Goal: Task Accomplishment & Management: Manage account settings

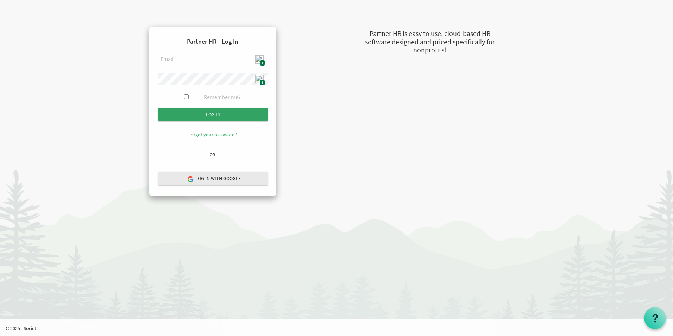
type input "admin@stepind.org"
click at [215, 113] on input "Log in" at bounding box center [213, 114] width 110 height 13
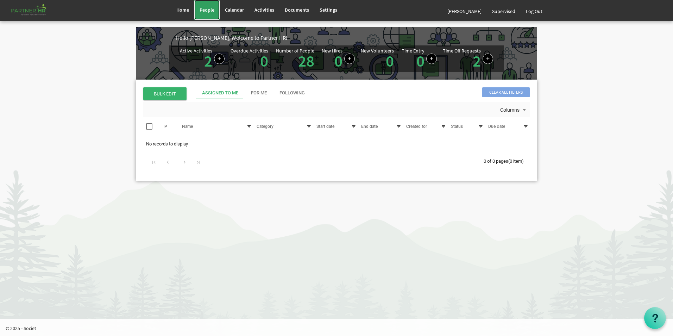
click at [206, 8] on span "People" at bounding box center [207, 10] width 15 height 6
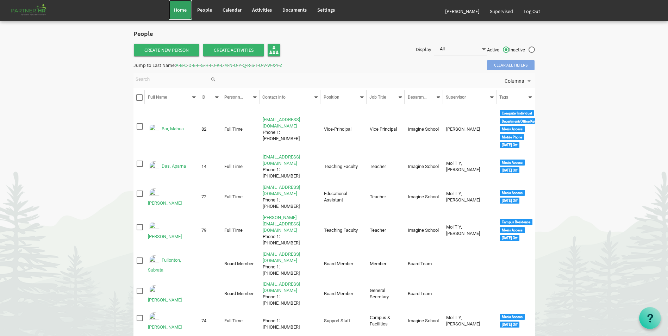
click at [182, 9] on span "Home" at bounding box center [180, 10] width 13 height 6
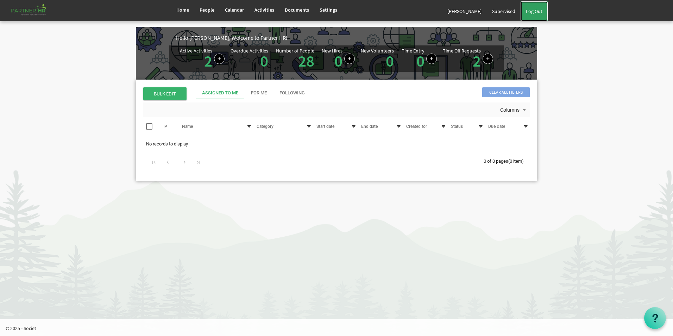
click at [536, 13] on link "Log Out" at bounding box center [534, 11] width 27 height 20
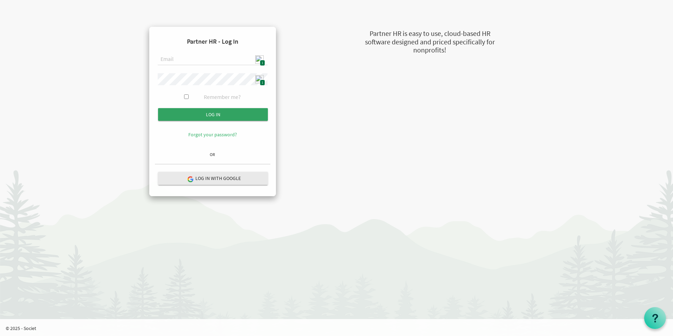
type input "[EMAIL_ADDRESS][DOMAIN_NAME]"
click at [239, 115] on input "Log in" at bounding box center [213, 114] width 110 height 13
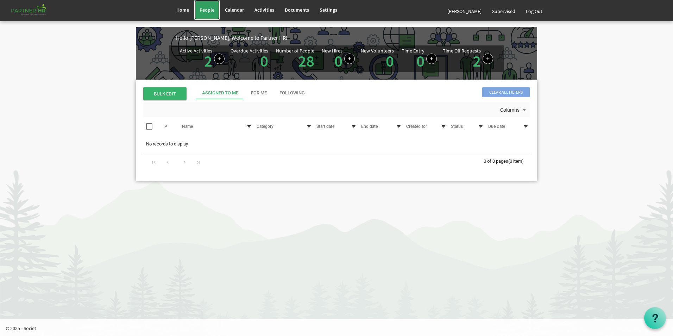
click at [212, 10] on span "People" at bounding box center [207, 10] width 15 height 6
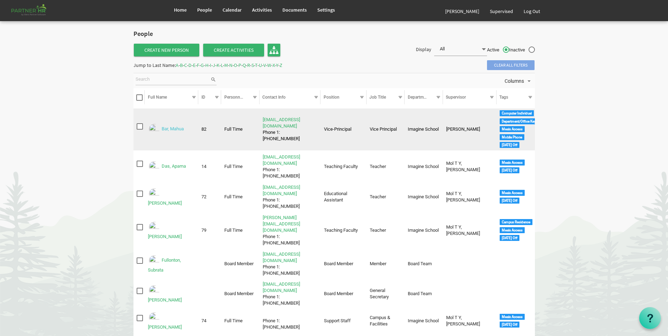
click at [166, 127] on link "Bar, Mahua" at bounding box center [173, 128] width 22 height 5
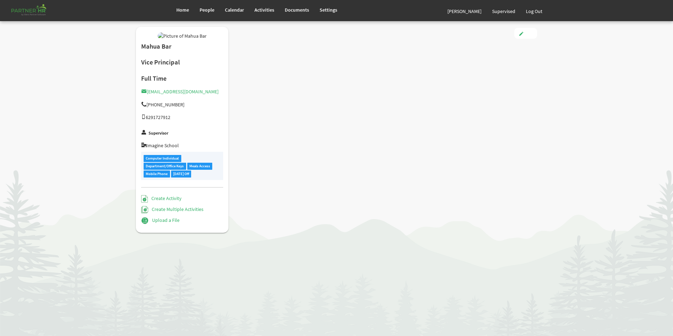
type input "Full Time"
type input "Vice-Principal"
type input "[PERSON_NAME] [PERSON_NAME]"
type input "[DATE]"
type input "[DEMOGRAPHIC_DATA]"
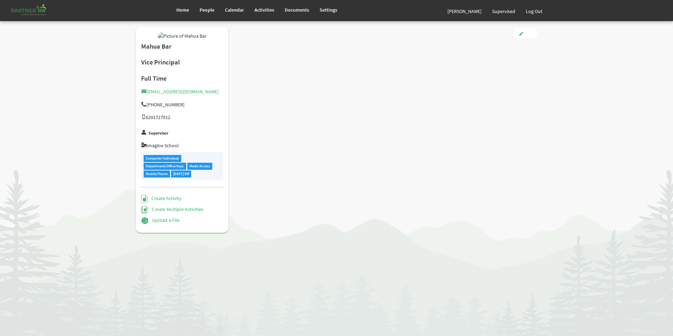
type input "[DATE]"
checkbox input "true"
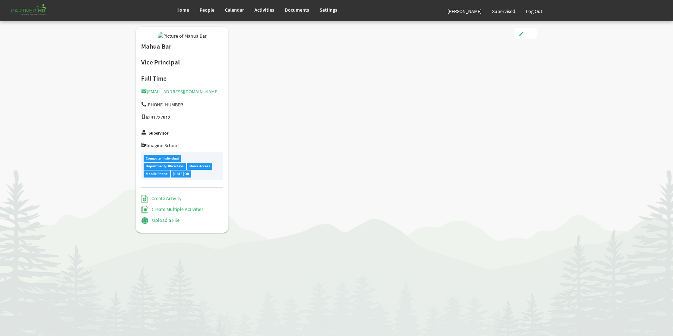
checkbox input "true"
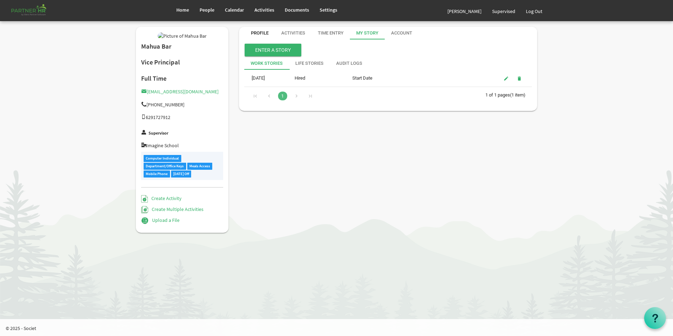
click at [265, 32] on div "Profile" at bounding box center [260, 33] width 18 height 7
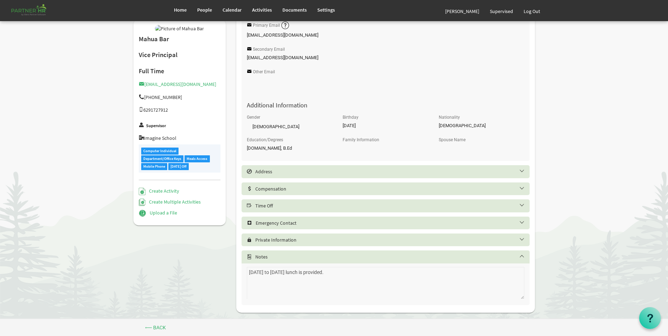
scroll to position [233, 0]
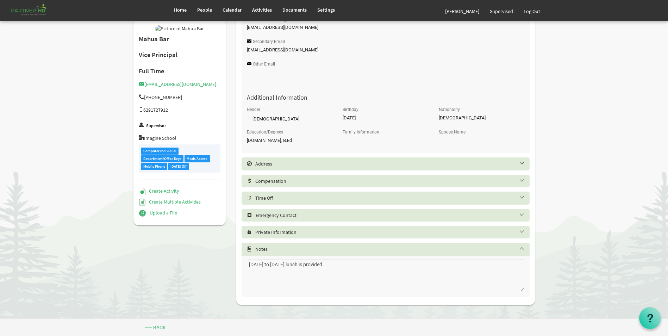
click at [290, 166] on h5 "Address" at bounding box center [391, 164] width 288 height 6
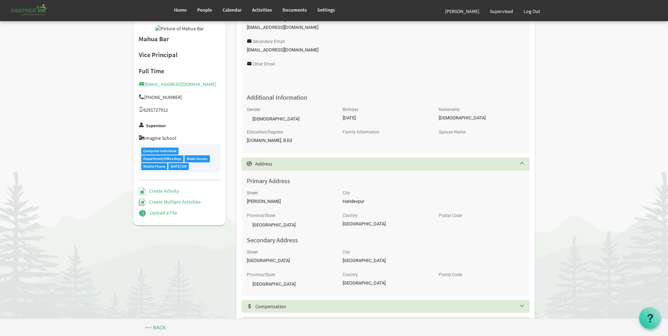
click at [290, 166] on h5 "Address" at bounding box center [391, 164] width 288 height 6
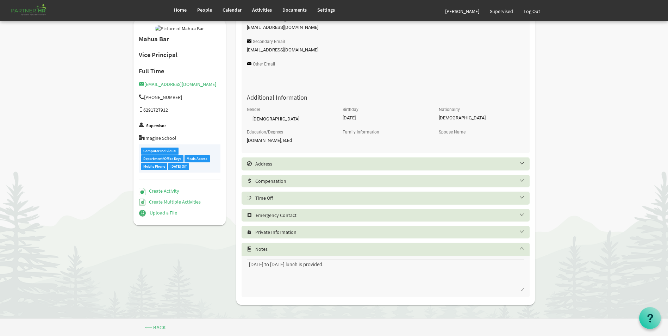
click at [291, 182] on h5 "Compensation" at bounding box center [391, 181] width 288 height 6
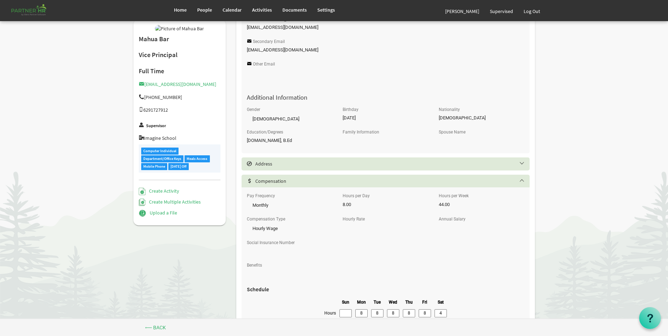
click at [291, 182] on h5 "Compensation" at bounding box center [391, 181] width 288 height 6
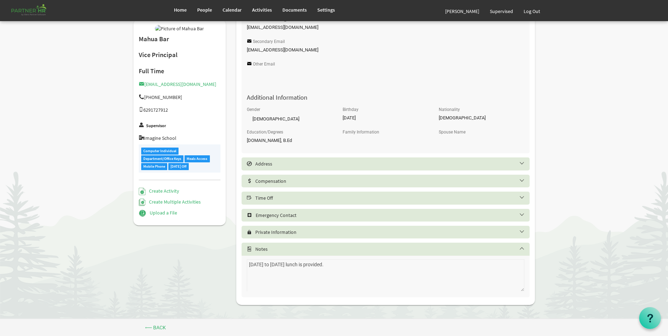
click at [291, 182] on h5 "Compensation" at bounding box center [391, 181] width 288 height 6
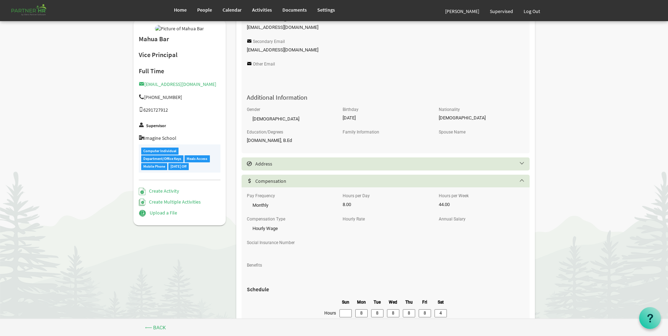
click at [291, 182] on h5 "Compensation" at bounding box center [391, 181] width 288 height 6
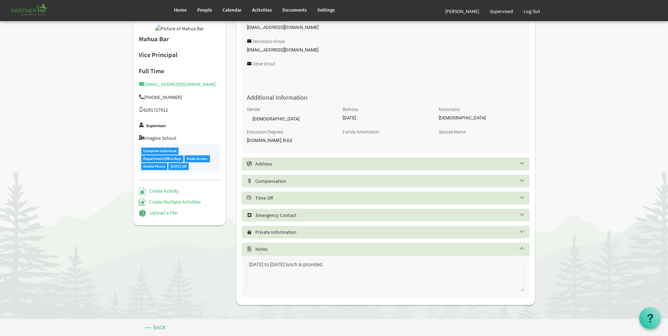
click at [277, 200] on h5 "Time Off" at bounding box center [391, 198] width 288 height 6
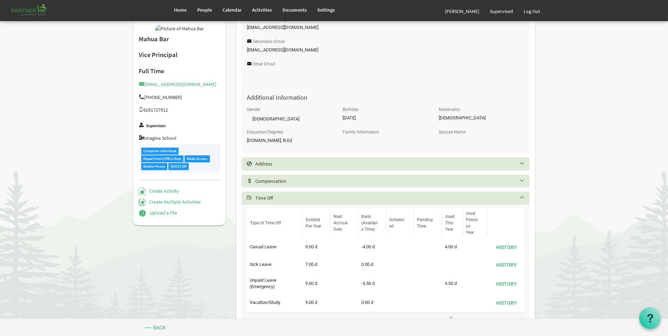
click at [277, 200] on h5 "Time Off" at bounding box center [391, 198] width 288 height 6
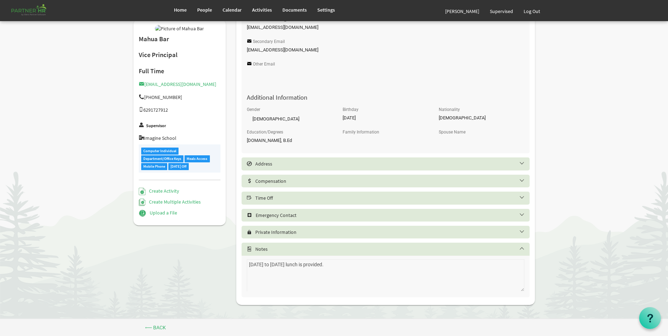
click at [279, 218] on h5 "Emergency Contact" at bounding box center [391, 215] width 288 height 6
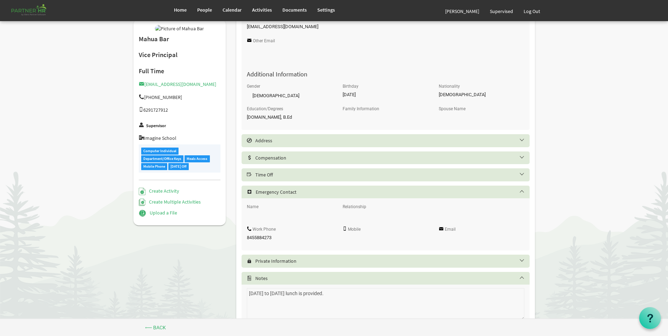
scroll to position [269, 0]
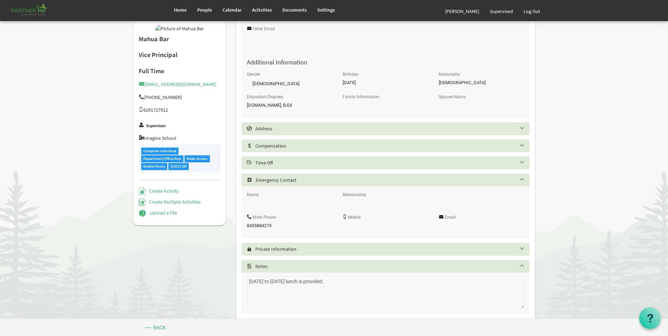
click at [311, 178] on h5 "Emergency Contact" at bounding box center [391, 180] width 288 height 6
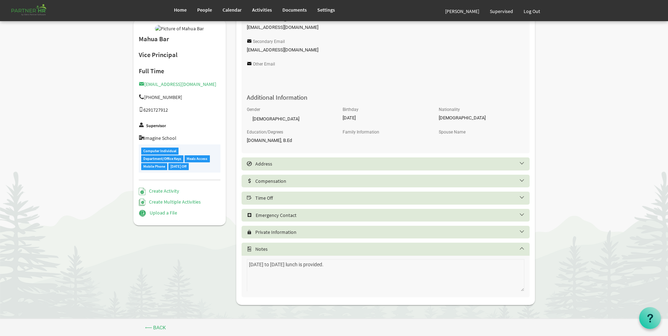
click at [293, 232] on h5 "Private Information" at bounding box center [391, 232] width 288 height 6
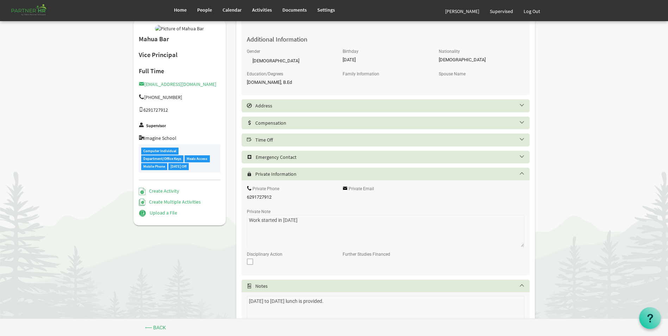
scroll to position [304, 0]
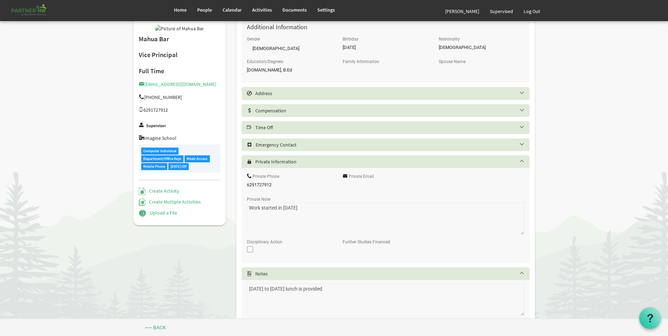
click at [279, 160] on h5 "Private Information" at bounding box center [391, 162] width 288 height 6
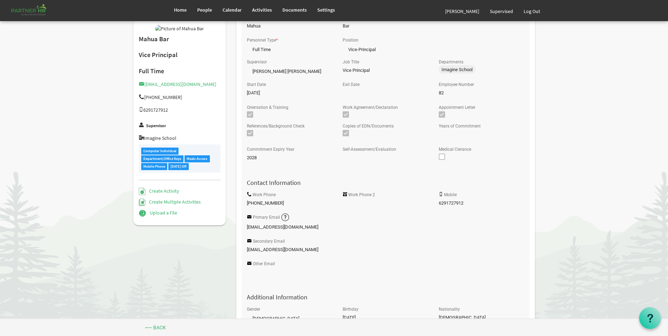
scroll to position [0, 0]
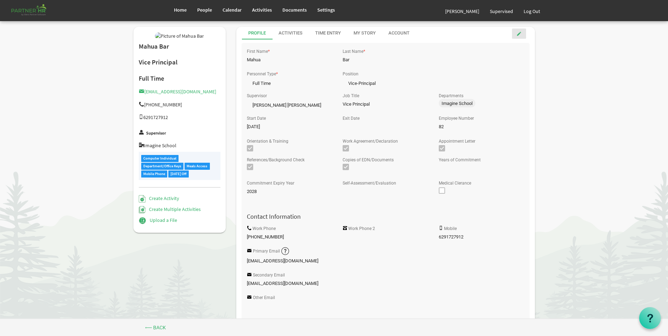
click at [519, 35] on span at bounding box center [519, 33] width 5 height 5
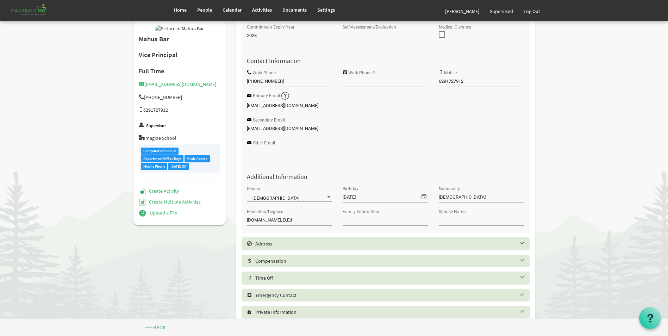
scroll to position [237, 0]
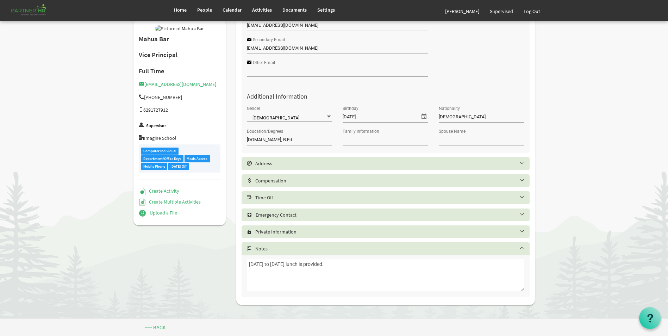
drag, startPoint x: 345, startPoint y: 264, endPoint x: 248, endPoint y: 264, distance: 97.2
click at [248, 264] on textarea "[DATE] to [DATE] lunch is provided." at bounding box center [385, 275] width 277 height 32
click at [211, 173] on div "Computer Individual Department/Office Keys Meals Access Mobile Phone [DATE] Off" at bounding box center [180, 158] width 82 height 28
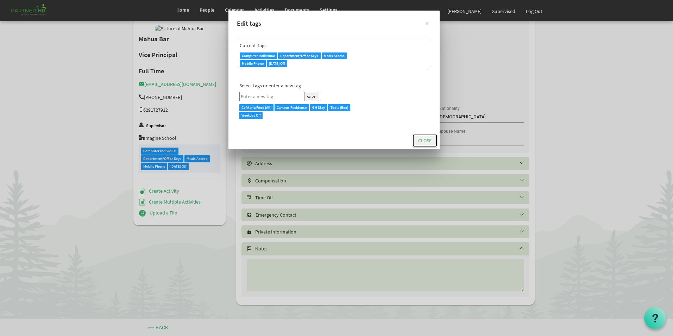
click at [433, 140] on button "Close" at bounding box center [425, 140] width 25 height 13
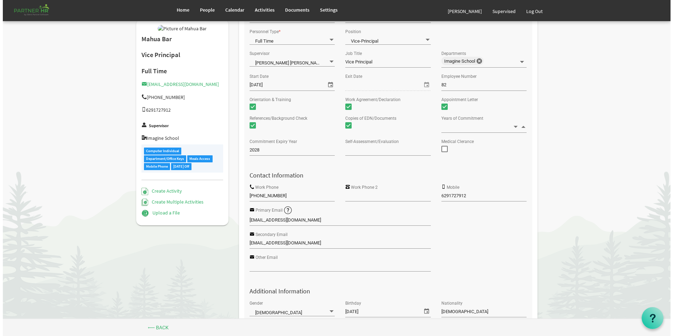
scroll to position [0, 0]
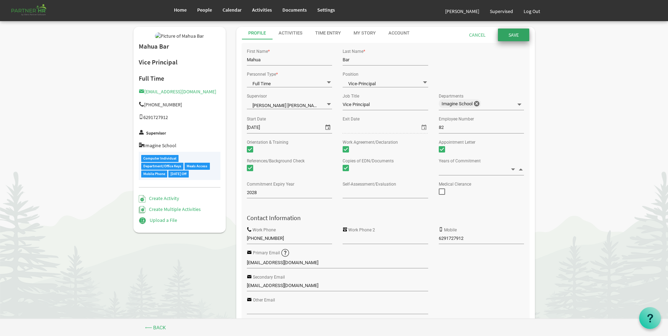
click at [507, 35] on input "submit" at bounding box center [513, 35] width 31 height 13
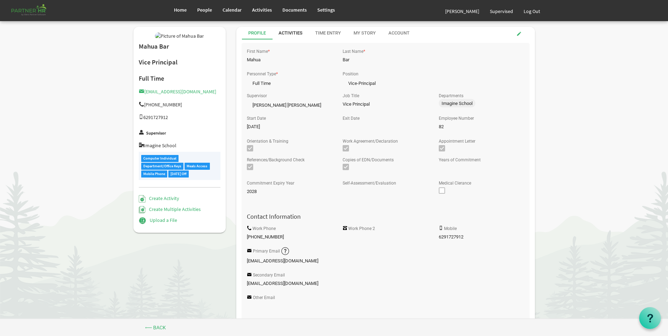
click at [294, 36] on div "Activities" at bounding box center [291, 33] width 24 height 7
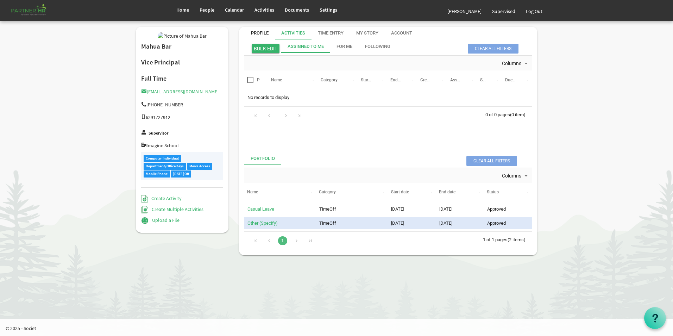
click at [257, 30] on div "Profile" at bounding box center [260, 33] width 18 height 7
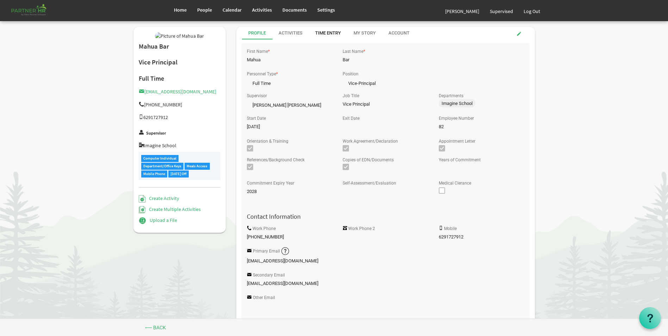
click at [329, 33] on div "Time Entry" at bounding box center [328, 33] width 26 height 7
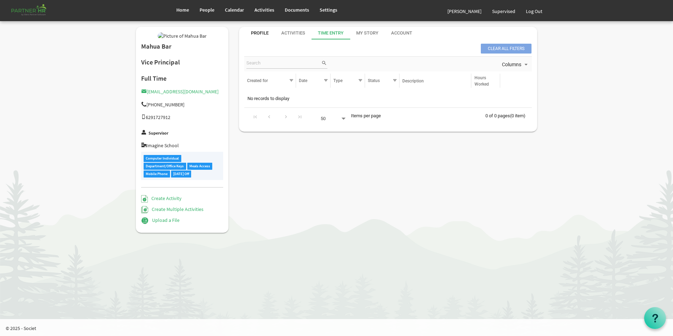
click at [255, 33] on div "Profile" at bounding box center [260, 33] width 18 height 7
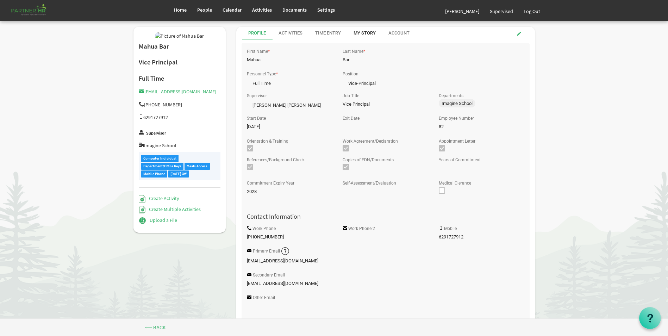
click at [367, 35] on div "My Story" at bounding box center [365, 33] width 22 height 7
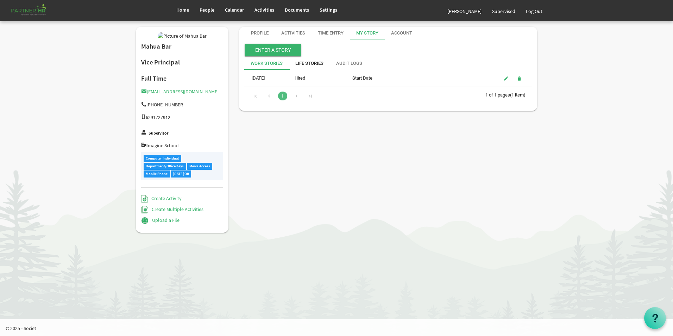
click at [300, 65] on div "Life Stories" at bounding box center [309, 63] width 28 height 7
click at [349, 61] on div "Audit Logs" at bounding box center [349, 63] width 26 height 7
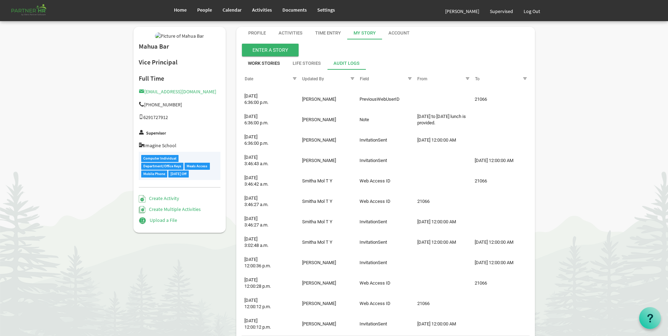
click at [258, 65] on div "Work Stories" at bounding box center [264, 63] width 32 height 7
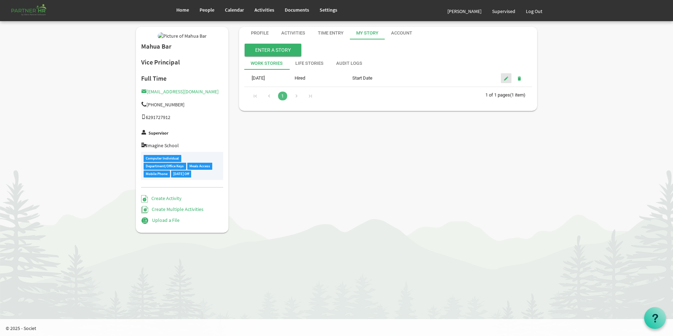
click at [505, 78] on span "is Command column column header" at bounding box center [506, 79] width 5 height 6
type input "Hired"
type input "Start Date"
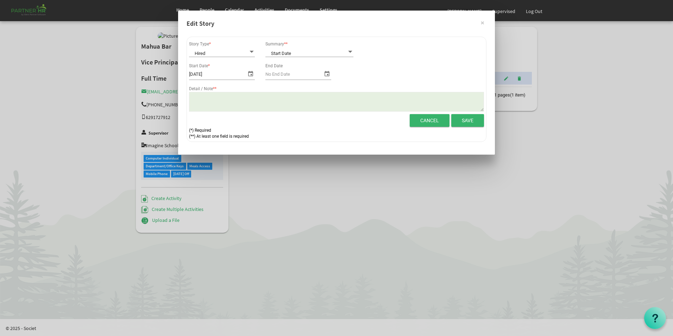
click at [252, 74] on span "select" at bounding box center [250, 73] width 8 height 9
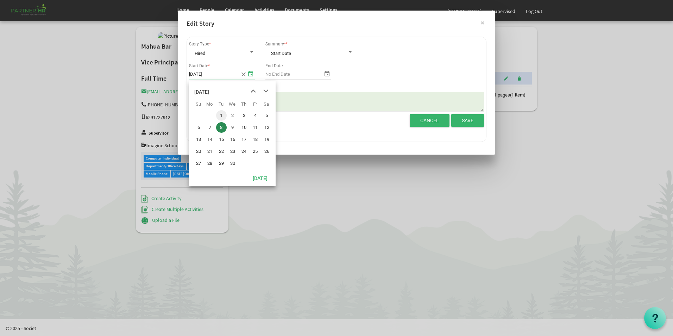
click at [222, 112] on span "1" at bounding box center [221, 115] width 11 height 11
type input "4/1/2025"
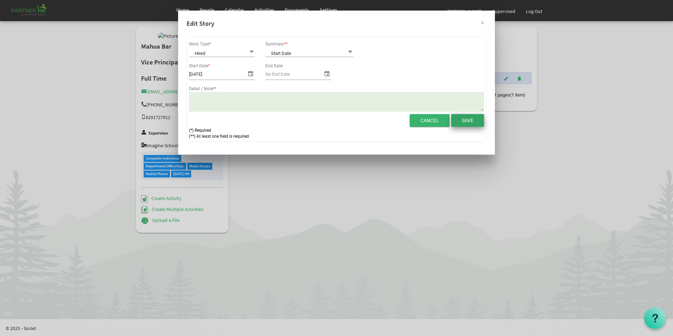
click at [469, 123] on input "Save" at bounding box center [467, 120] width 33 height 13
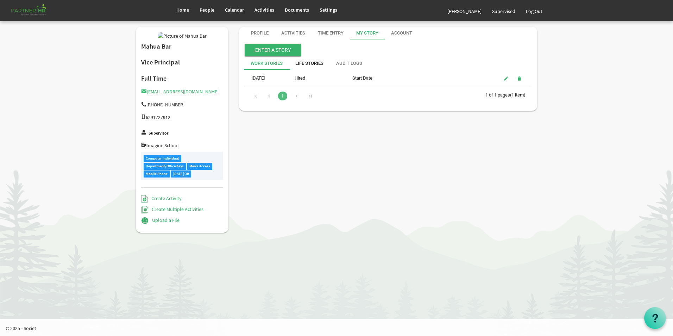
click at [304, 65] on div "Life Stories" at bounding box center [309, 63] width 28 height 7
click at [275, 51] on button "Enter a story" at bounding box center [273, 50] width 57 height 13
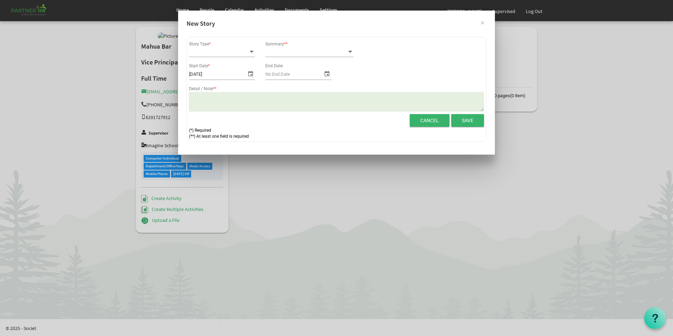
click at [251, 53] on span at bounding box center [252, 52] width 6 height 7
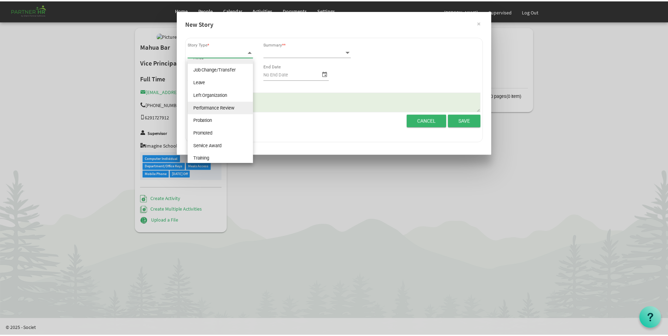
scroll to position [9, 0]
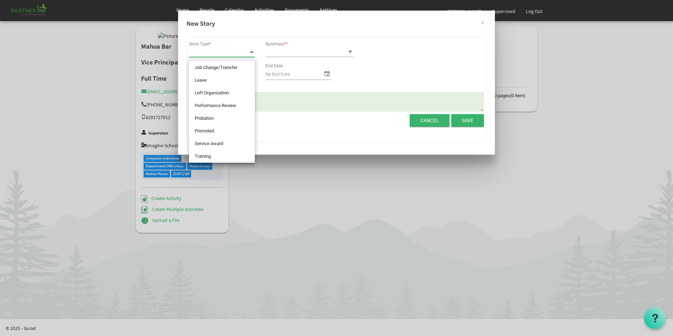
click at [348, 71] on div "Start Date * 10/7/2025 End Date" at bounding box center [337, 72] width 306 height 23
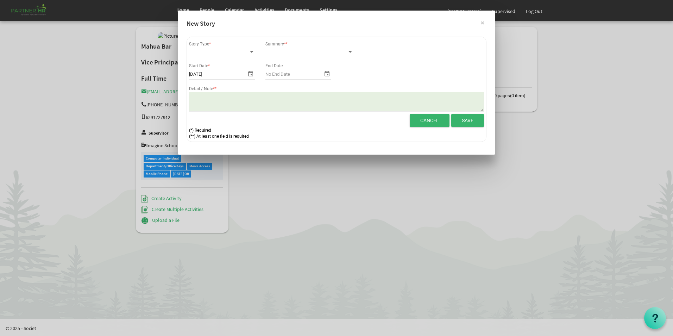
click at [254, 53] on span at bounding box center [252, 52] width 6 height 7
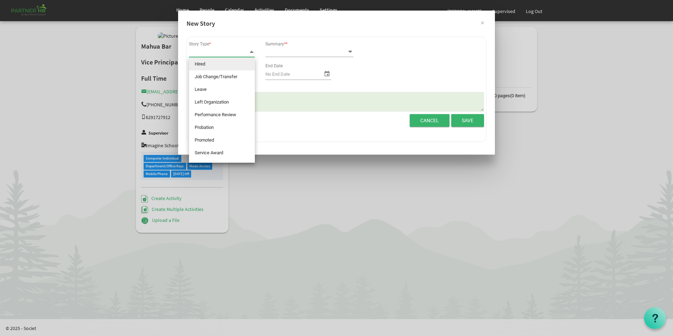
click at [250, 43] on div "Story Type *" at bounding box center [222, 50] width 76 height 22
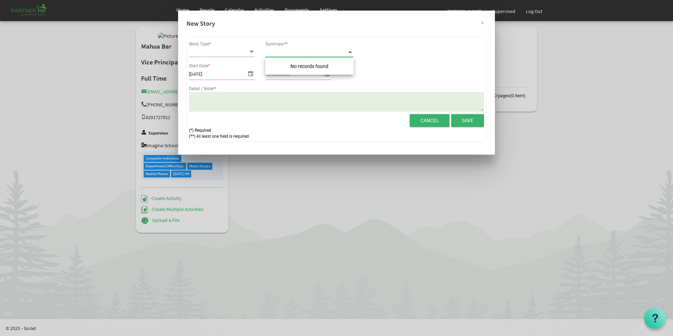
click at [351, 54] on span at bounding box center [350, 52] width 6 height 7
click at [342, 32] on div "Story Type * Summary ** Start Date * 10/7/2025 **" at bounding box center [336, 91] width 317 height 127
click at [203, 99] on textarea "Detail / Note" at bounding box center [336, 102] width 295 height 20
click at [421, 119] on button "Cancel" at bounding box center [430, 120] width 40 height 13
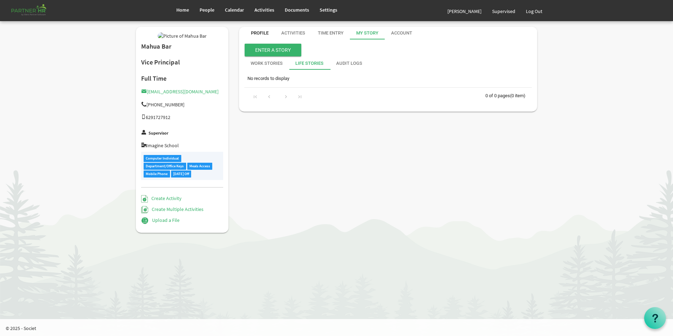
click at [259, 34] on div "Profile" at bounding box center [260, 33] width 18 height 7
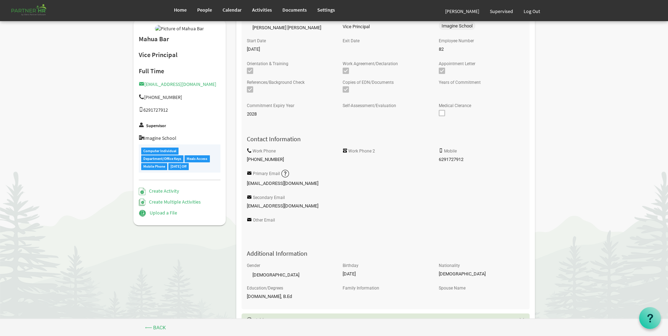
scroll to position [0, 0]
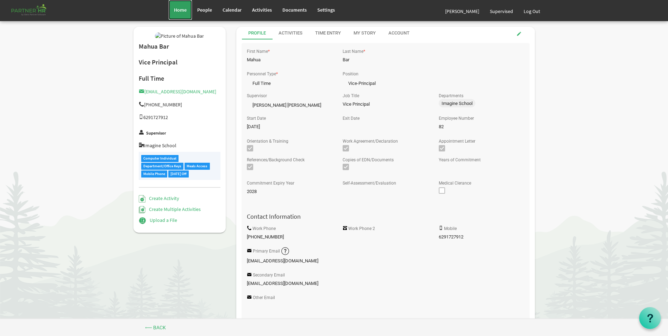
click at [175, 5] on link "Home" at bounding box center [180, 10] width 23 height 20
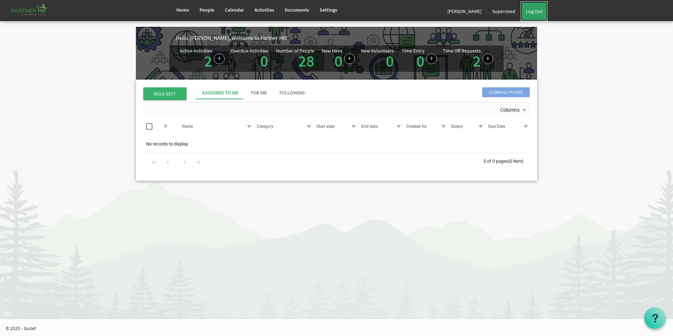
drag, startPoint x: 534, startPoint y: 13, endPoint x: 463, endPoint y: 24, distance: 72.8
click at [534, 13] on link "Log Out" at bounding box center [534, 11] width 27 height 20
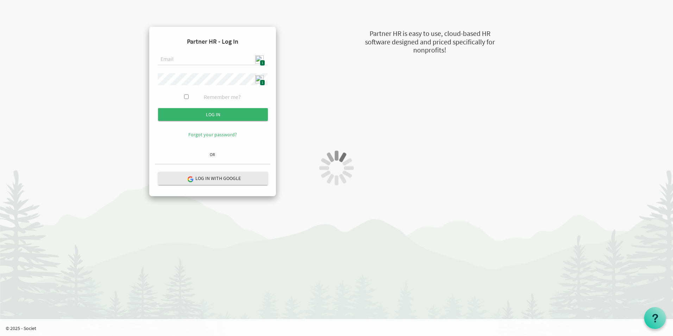
type input "[EMAIL_ADDRESS][DOMAIN_NAME]"
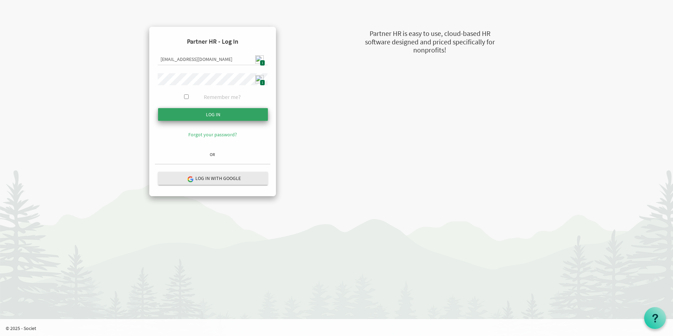
click at [221, 115] on input "submit" at bounding box center [213, 114] width 110 height 13
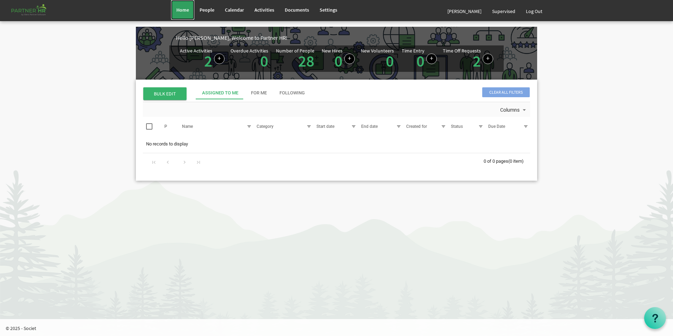
click at [183, 14] on link "Home" at bounding box center [182, 10] width 23 height 20
drag, startPoint x: 534, startPoint y: 14, endPoint x: 527, endPoint y: 13, distance: 7.1
click at [535, 14] on link "Log Out" at bounding box center [534, 11] width 27 height 20
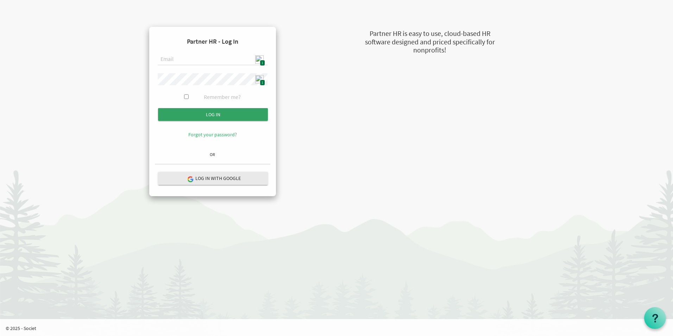
type input "[EMAIL_ADDRESS][DOMAIN_NAME]"
click at [187, 110] on input "Log in" at bounding box center [213, 114] width 110 height 13
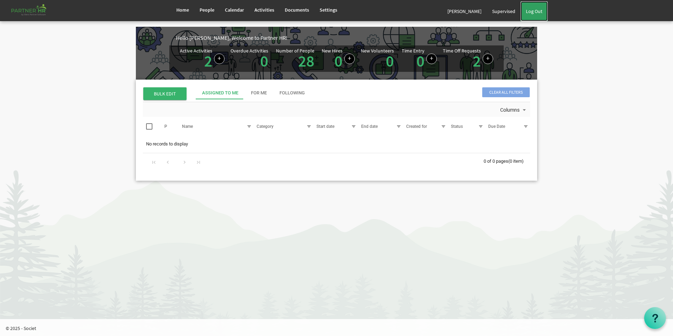
click at [534, 8] on link "Log Out" at bounding box center [534, 11] width 27 height 20
